Goal: Navigation & Orientation: Find specific page/section

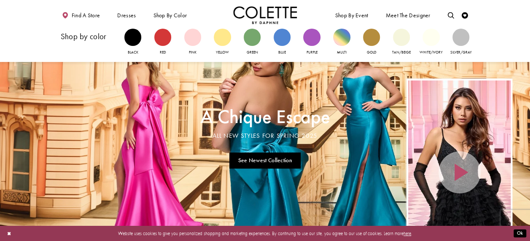
click at [123, 43] on div "Shop by color" at bounding box center [93, 36] width 64 height 15
click at [138, 40] on div "Primary block" at bounding box center [132, 37] width 17 height 17
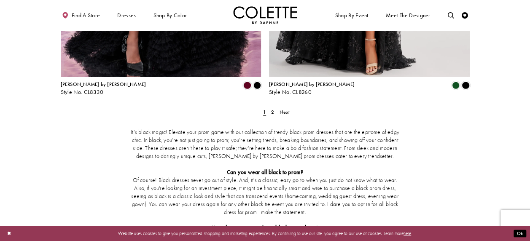
scroll to position [1222, 0]
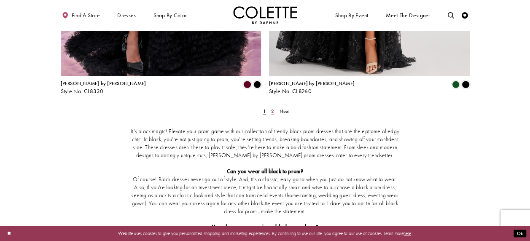
click at [271, 108] on span "2" at bounding box center [272, 111] width 3 height 7
